Goal: Task Accomplishment & Management: Use online tool/utility

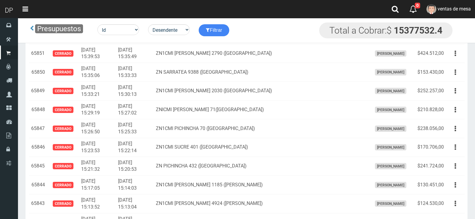
scroll to position [1642, 0]
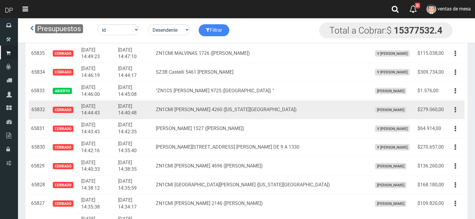
drag, startPoint x: 321, startPoint y: 114, endPoint x: 316, endPoint y: 112, distance: 5.2
click at [321, 114] on td "ZN1CMI [PERSON_NAME] 4260 ([US_STATE][GEOGRAPHIC_DATA])" at bounding box center [261, 109] width 216 height 19
click at [302, 109] on td "ZN1CMI [PERSON_NAME] 4260 ([US_STATE][GEOGRAPHIC_DATA])" at bounding box center [261, 109] width 216 height 19
click at [286, 109] on td "ZN1CMI [PERSON_NAME] 4260 ([US_STATE][GEOGRAPHIC_DATA])" at bounding box center [261, 109] width 216 height 19
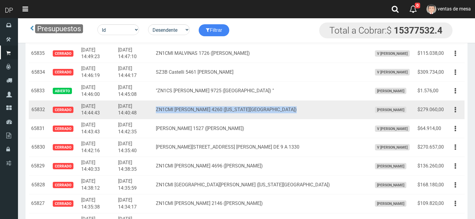
click at [286, 109] on td "ZN1CMI [PERSON_NAME] 4260 ([US_STATE][GEOGRAPHIC_DATA])" at bounding box center [261, 109] width 216 height 19
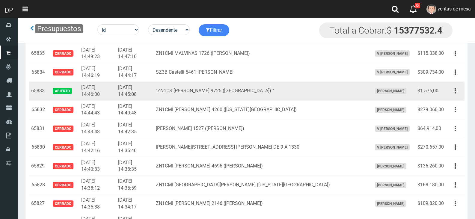
click at [262, 90] on td ""ZN1CS [PERSON_NAME] 9725 ([GEOGRAPHIC_DATA]) "" at bounding box center [261, 91] width 216 height 19
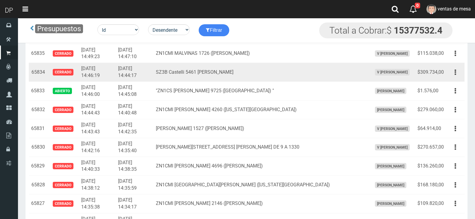
click at [228, 70] on td "SZ3B Castelli 5461 [PERSON_NAME]" at bounding box center [261, 72] width 216 height 19
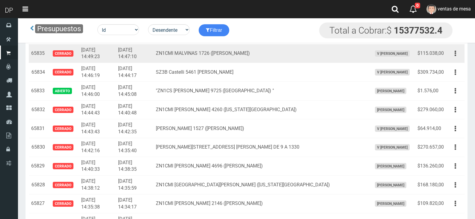
click at [250, 54] on td "ZN1CMI MALVINAS 1726 ([PERSON_NAME])" at bounding box center [261, 53] width 216 height 19
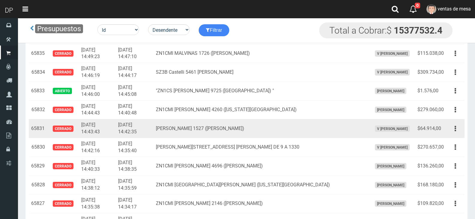
click at [228, 131] on td "[PERSON_NAME] 1527 ([PERSON_NAME])" at bounding box center [261, 128] width 216 height 19
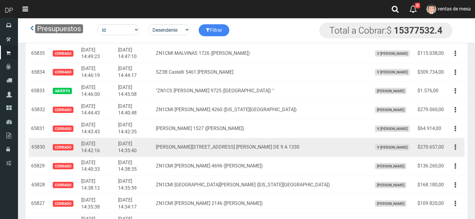
click at [229, 144] on td "[PERSON_NAME][STREET_ADDRESS] [PERSON_NAME] DE 9 A 1330" at bounding box center [261, 147] width 216 height 19
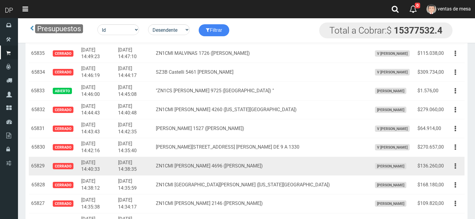
click at [234, 162] on td "ZN1CMI [PERSON_NAME] 4696 ([PERSON_NAME])" at bounding box center [261, 166] width 216 height 19
click at [234, 165] on td "ZN1CMI [PERSON_NAME] 4696 ([PERSON_NAME])" at bounding box center [261, 166] width 216 height 19
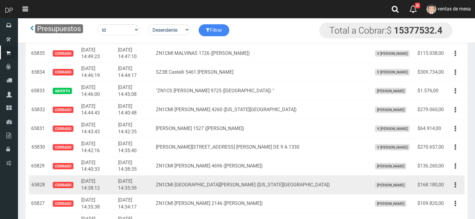
click at [234, 189] on td "ZN1CMI [GEOGRAPHIC_DATA][PERSON_NAME] ([US_STATE][GEOGRAPHIC_DATA])" at bounding box center [261, 185] width 216 height 19
click at [235, 185] on td "ZN1CMI [GEOGRAPHIC_DATA][PERSON_NAME] ([US_STATE][GEOGRAPHIC_DATA])" at bounding box center [261, 185] width 216 height 19
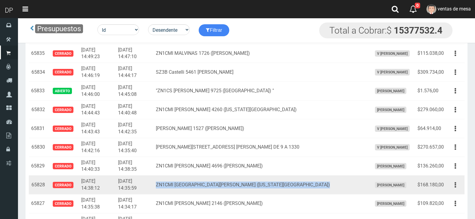
click at [235, 185] on td "ZN1CMI [GEOGRAPHIC_DATA][PERSON_NAME] ([US_STATE][GEOGRAPHIC_DATA])" at bounding box center [261, 185] width 216 height 19
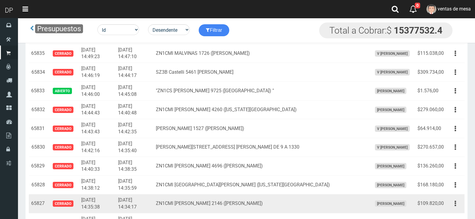
click at [275, 207] on td "ZN1CMI [PERSON_NAME] 2146 ([PERSON_NAME])" at bounding box center [261, 204] width 216 height 19
click at [266, 204] on td "ZN1CMI [PERSON_NAME] 2146 ([PERSON_NAME])" at bounding box center [261, 204] width 216 height 19
click at [259, 202] on td "ZN1CMI [PERSON_NAME] 2146 ([PERSON_NAME])" at bounding box center [261, 204] width 216 height 19
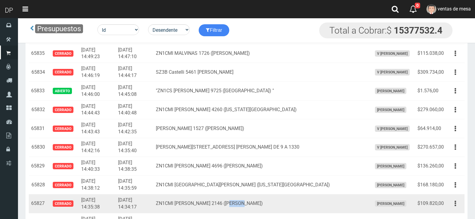
click at [259, 202] on td "ZN1CMI [PERSON_NAME] 2146 ([PERSON_NAME])" at bounding box center [261, 204] width 216 height 19
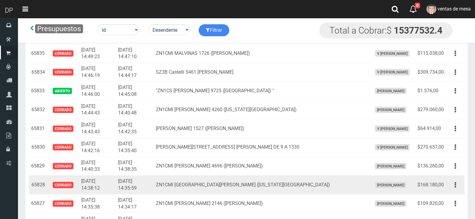
click at [261, 183] on td "ZN1CMI [GEOGRAPHIC_DATA][PERSON_NAME] ([US_STATE][GEOGRAPHIC_DATA])" at bounding box center [261, 185] width 216 height 19
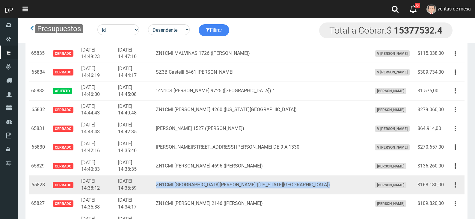
click at [261, 183] on td "ZN1CMI [GEOGRAPHIC_DATA][PERSON_NAME] ([US_STATE][GEOGRAPHIC_DATA])" at bounding box center [261, 185] width 216 height 19
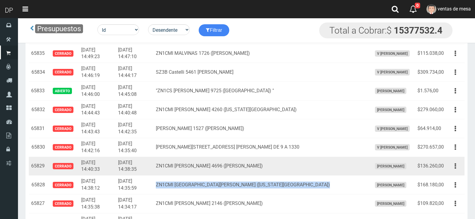
click at [250, 160] on td "ZN1CMI [PERSON_NAME] 4696 ([PERSON_NAME])" at bounding box center [261, 166] width 216 height 19
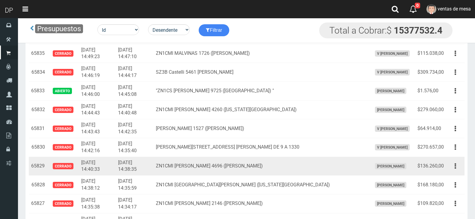
click at [253, 165] on td "ZN1CMI [PERSON_NAME] 4696 ([PERSON_NAME])" at bounding box center [261, 166] width 216 height 19
drag, startPoint x: 253, startPoint y: 165, endPoint x: 254, endPoint y: 159, distance: 6.2
click at [253, 165] on td "ZN1CMI [PERSON_NAME] 4696 ([PERSON_NAME])" at bounding box center [261, 166] width 216 height 19
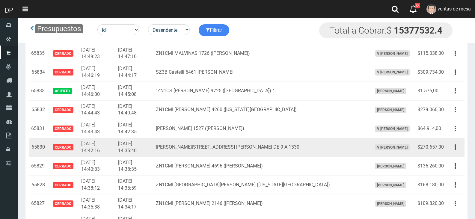
click at [254, 146] on td "[PERSON_NAME][STREET_ADDRESS] [PERSON_NAME] DE 9 A 1330" at bounding box center [261, 147] width 216 height 19
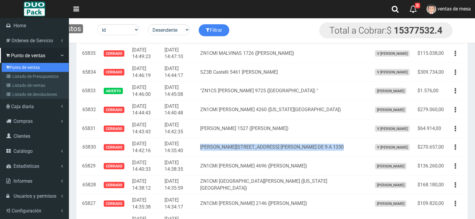
click at [15, 65] on link "Punto de ventas" at bounding box center [35, 67] width 67 height 9
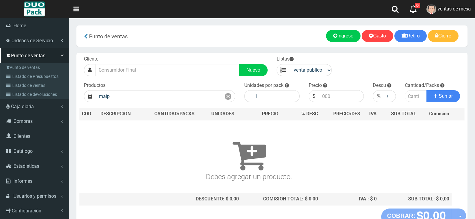
type input "maip"
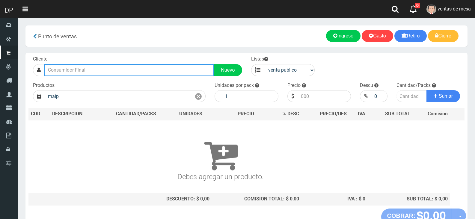
click at [117, 73] on input "text" at bounding box center [129, 70] width 170 height 12
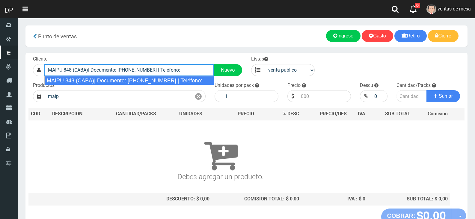
type input "MAIPU 848 (CABA)| Documento: 84484848 | Teléfono:"
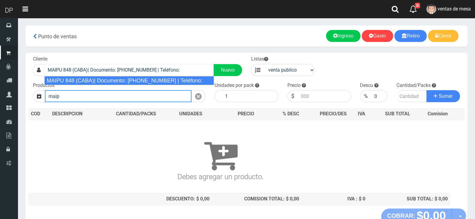
select select "2"
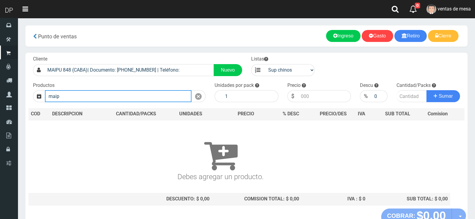
click at [127, 99] on input "maip" at bounding box center [118, 96] width 147 height 12
click at [127, 98] on input "maip" at bounding box center [118, 96] width 147 height 12
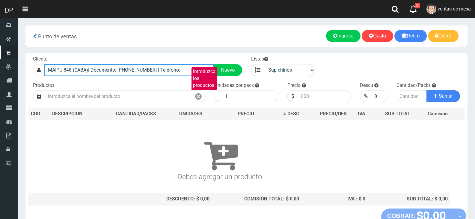
click at [202, 65] on input "MAIPU 848 (CABA)| Documento: 84484848 | Teléfono:" at bounding box center [129, 70] width 170 height 12
click at [202, 66] on input "MAIPU 848 (CABA)| Documento: 84484848 | Teléfono:" at bounding box center [129, 70] width 170 height 12
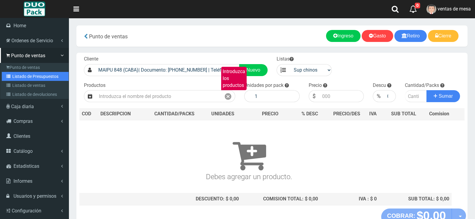
click at [15, 75] on link "Listado de Presupuestos" at bounding box center [35, 76] width 67 height 9
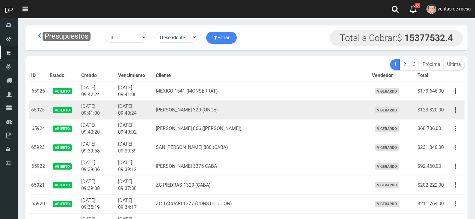
scroll to position [414, 0]
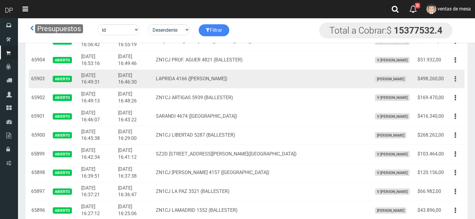
click at [454, 77] on button "button" at bounding box center [455, 79] width 13 height 10
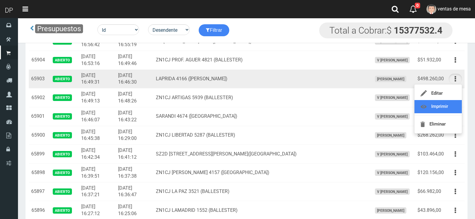
click at [452, 105] on link "Imprimir" at bounding box center [438, 106] width 47 height 13
